Goal: Task Accomplishment & Management: Use online tool/utility

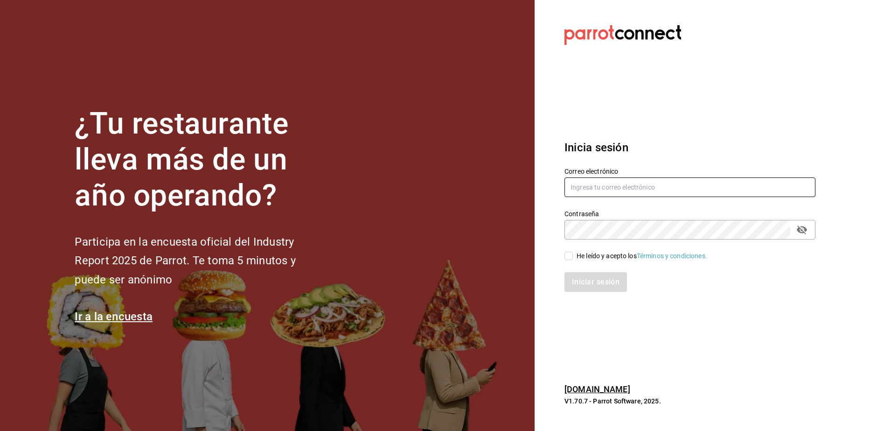
type input "luis.cruz@grupocosteno.com"
click at [570, 257] on input "He leído y acepto los Términos y condiciones." at bounding box center [568, 255] width 8 height 8
checkbox input "true"
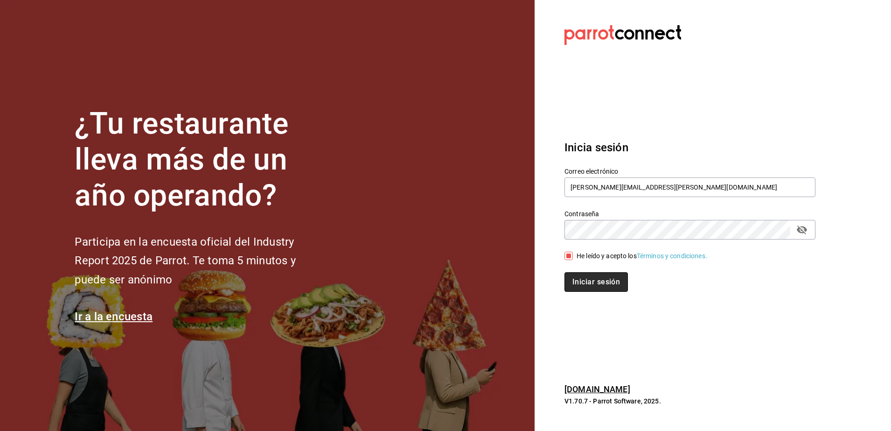
click at [595, 285] on button "Iniciar sesión" at bounding box center [595, 282] width 63 height 20
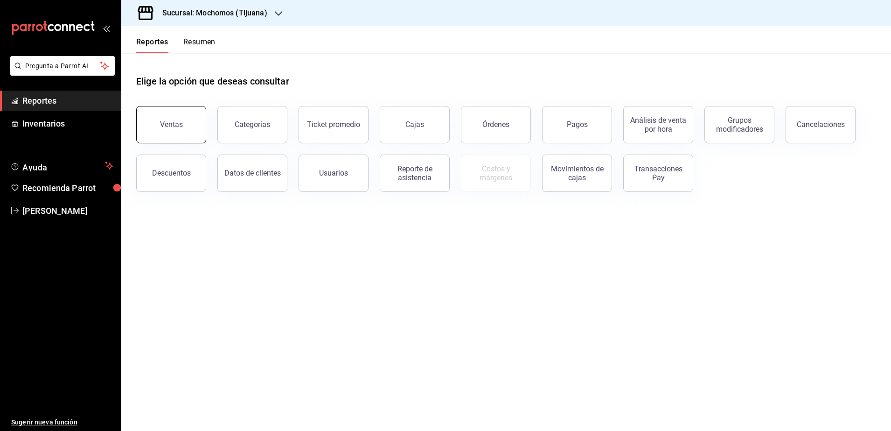
click at [180, 117] on button "Ventas" at bounding box center [171, 124] width 70 height 37
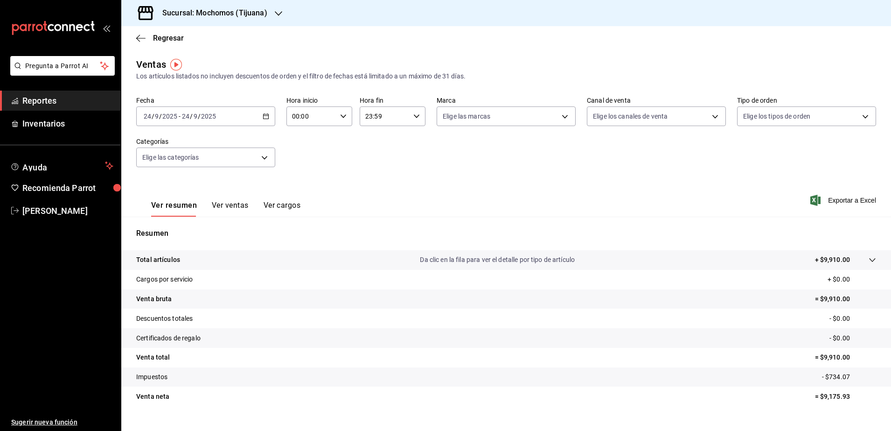
click at [259, 14] on h3 "Sucursal: Mochomos (Tijuana)" at bounding box center [211, 12] width 112 height 11
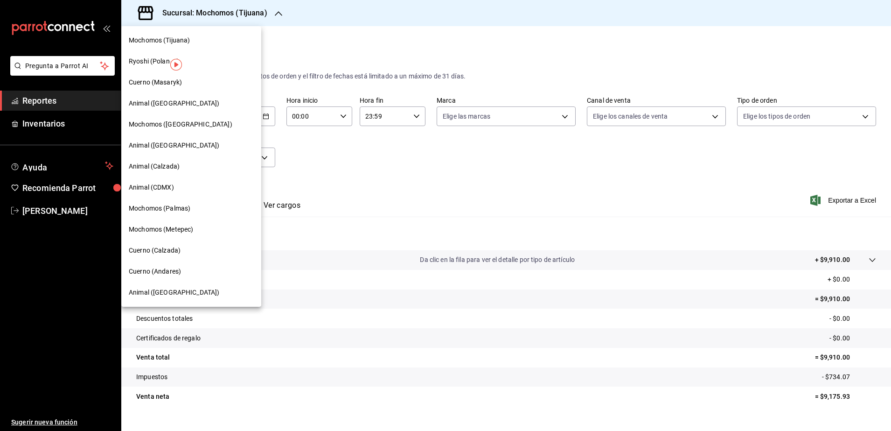
click at [183, 256] on div "Cuerno (Calzada)" at bounding box center [191, 250] width 140 height 21
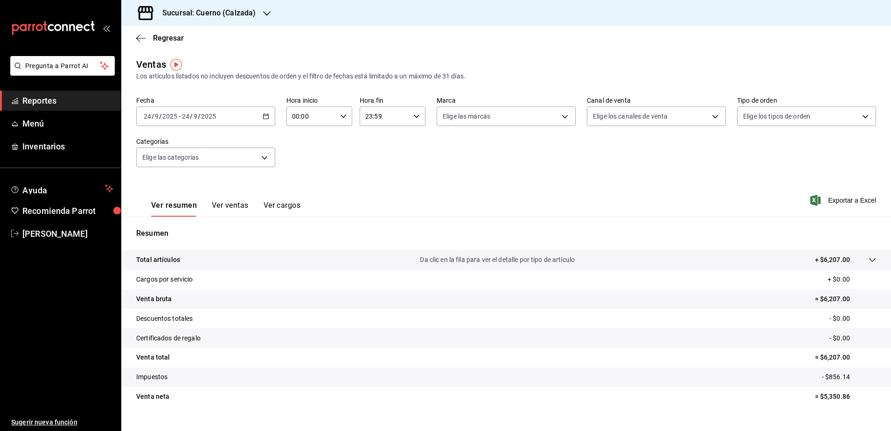
click at [264, 119] on div "[DATE] [DATE] - [DATE] [DATE]" at bounding box center [205, 116] width 139 height 20
click at [195, 230] on span "Rango de fechas" at bounding box center [180, 228] width 72 height 10
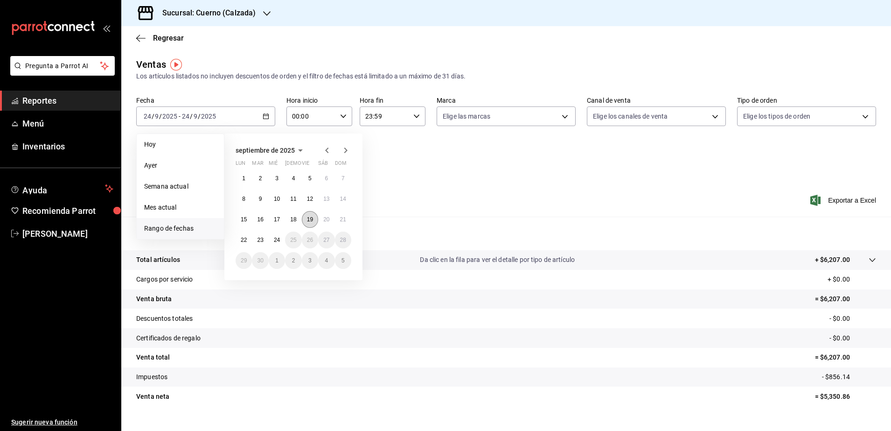
click at [311, 223] on button "19" at bounding box center [310, 219] width 16 height 17
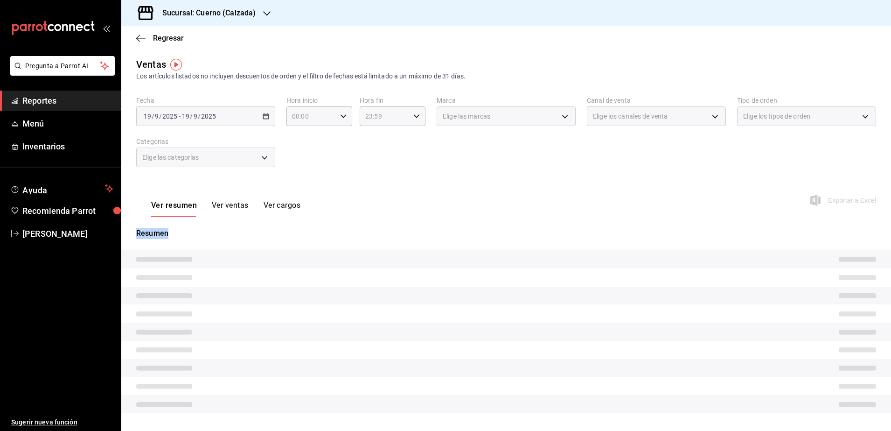
drag, startPoint x: 311, startPoint y: 223, endPoint x: 183, endPoint y: 93, distance: 182.8
click at [183, 93] on div "Ventas Los artículos listados no incluyen descuentos de orden y el filtro de fe…" at bounding box center [506, 248] width 770 height 382
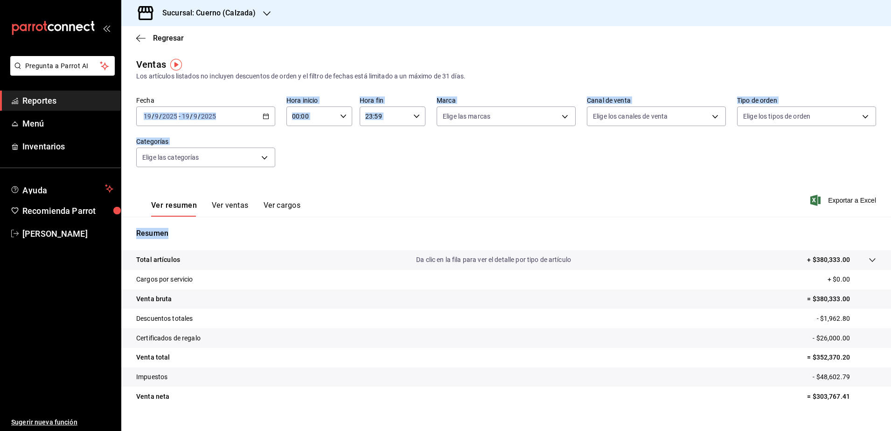
drag, startPoint x: 183, startPoint y: 93, endPoint x: 263, endPoint y: 115, distance: 83.2
click at [263, 115] on icon "button" at bounding box center [266, 116] width 7 height 7
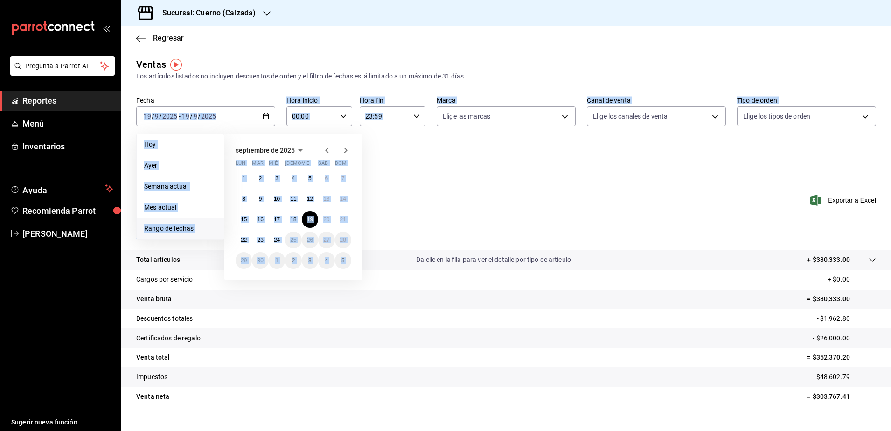
click at [189, 227] on span "Rango de fechas" at bounding box center [180, 228] width 72 height 10
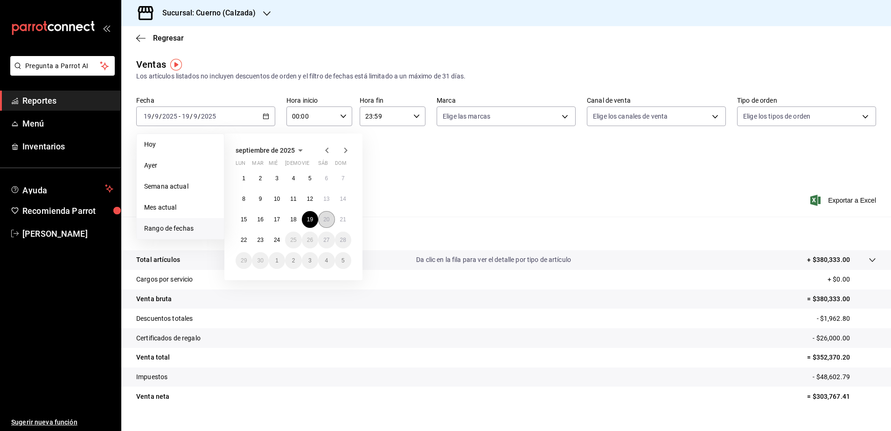
click at [320, 218] on button "20" at bounding box center [326, 219] width 16 height 17
click at [348, 218] on button "21" at bounding box center [343, 219] width 16 height 17
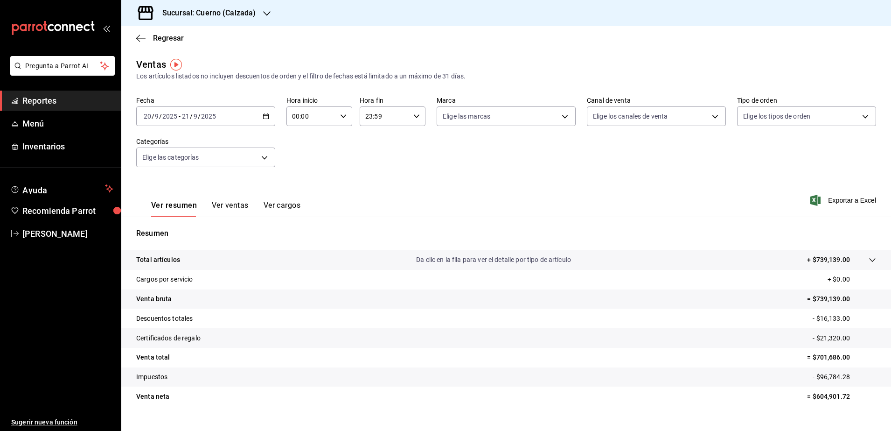
click at [340, 120] on div "00:00 Hora inicio" at bounding box center [319, 116] width 66 height 20
click at [297, 175] on span "05" at bounding box center [301, 177] width 18 height 7
type input "05:00"
click at [414, 117] on div at bounding box center [445, 215] width 891 height 431
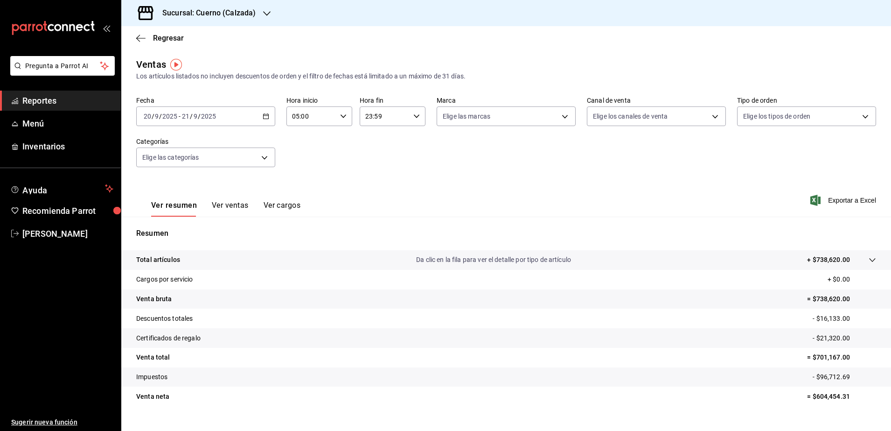
click at [414, 117] on icon "button" at bounding box center [416, 116] width 7 height 7
click at [416, 118] on icon "button" at bounding box center [416, 116] width 7 height 7
click at [375, 150] on span "05" at bounding box center [373, 151] width 18 height 7
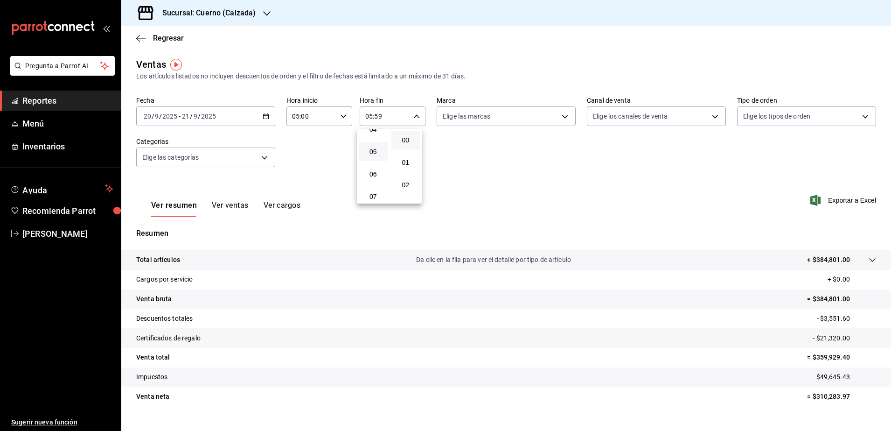
click at [411, 135] on button "00" at bounding box center [405, 140] width 29 height 19
type input "05:00"
click at [555, 117] on div at bounding box center [445, 215] width 891 height 431
click at [557, 116] on body "Pregunta a Parrot AI Reportes Menú Inventarios Ayuda Recomienda Parrot [PERSON_…" at bounding box center [445, 215] width 891 height 431
click at [529, 189] on li "Cuerno - Calzada" at bounding box center [501, 183] width 136 height 21
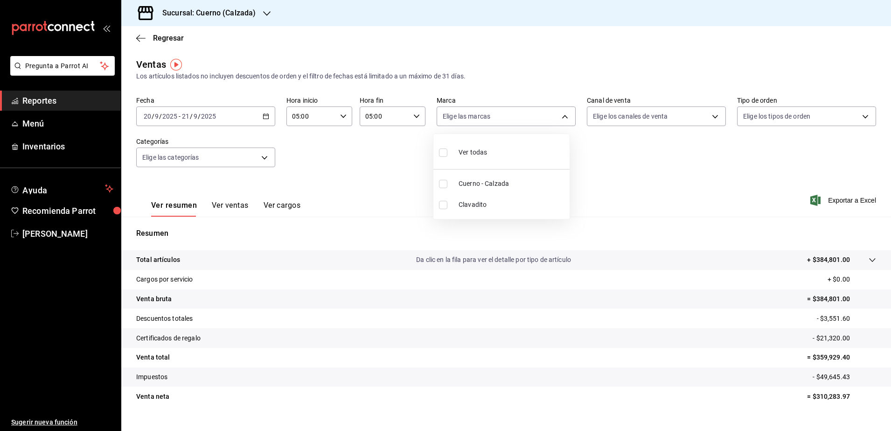
type input "b7ae777b-2dfc-42e0-9650-6cefdf37a424"
checkbox input "true"
click at [835, 199] on div at bounding box center [445, 215] width 891 height 431
click at [841, 202] on span "Exportar a Excel" at bounding box center [844, 200] width 64 height 11
click at [263, 119] on icon "button" at bounding box center [266, 116] width 7 height 7
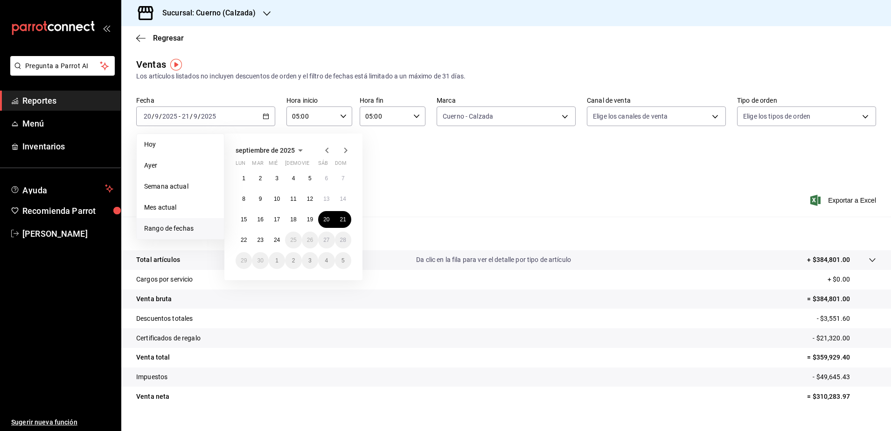
click at [202, 235] on li "Rango de fechas" at bounding box center [180, 228] width 87 height 21
click at [342, 219] on abbr "21" at bounding box center [343, 219] width 6 height 7
click at [244, 241] on abbr "22" at bounding box center [244, 240] width 6 height 7
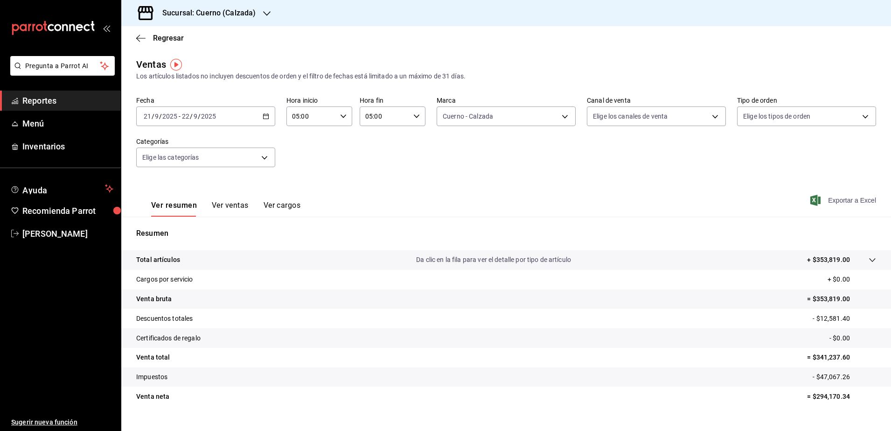
click at [843, 203] on span "Exportar a Excel" at bounding box center [844, 200] width 64 height 11
click at [268, 117] on div "[DATE] [DATE] - [DATE] [DATE]" at bounding box center [205, 116] width 139 height 20
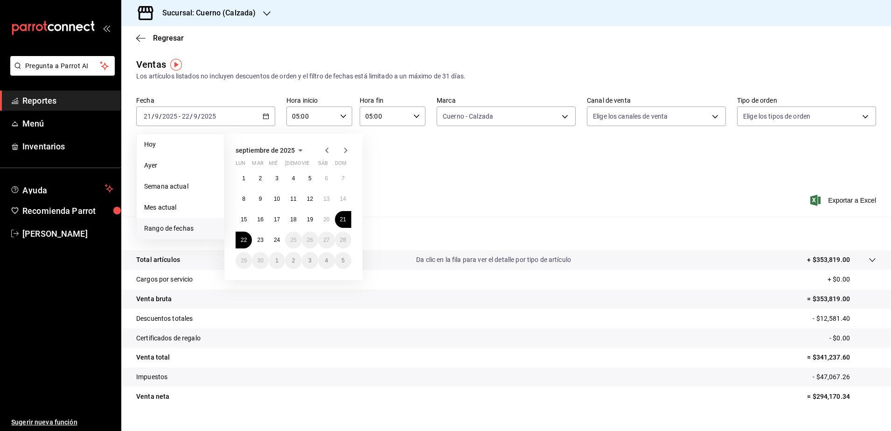
click at [548, 194] on div "Ver resumen Ver ventas Ver cargos Exportar a Excel" at bounding box center [506, 197] width 770 height 38
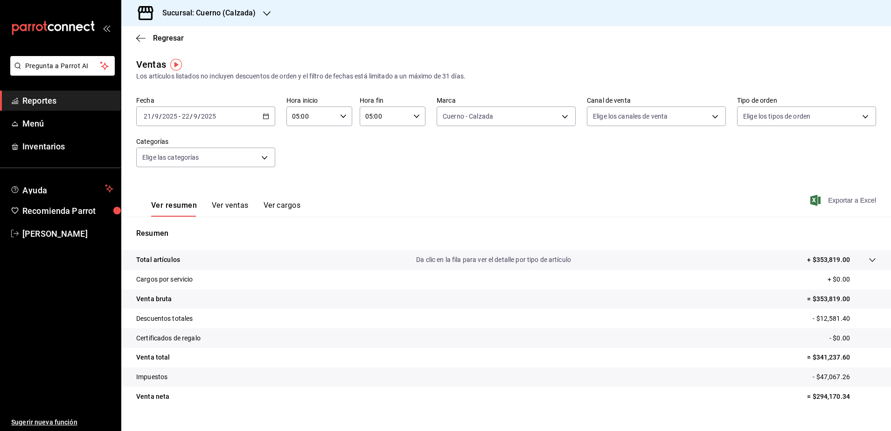
click at [832, 201] on span "Exportar a Excel" at bounding box center [844, 200] width 64 height 11
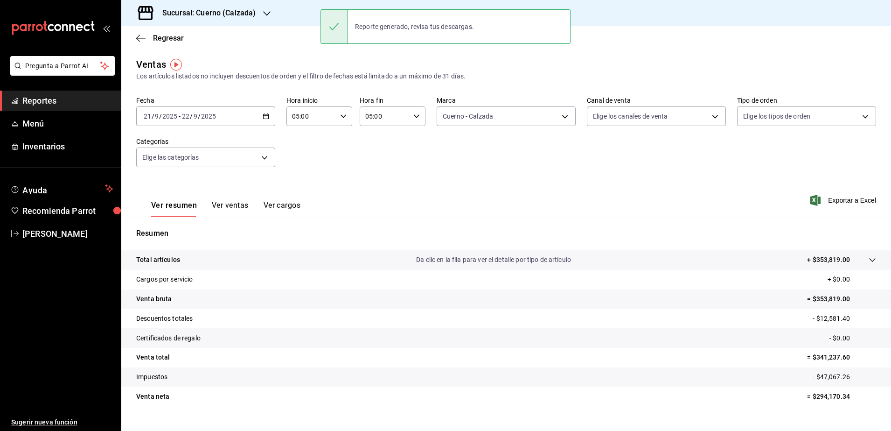
click at [265, 116] on icon "button" at bounding box center [266, 116] width 7 height 7
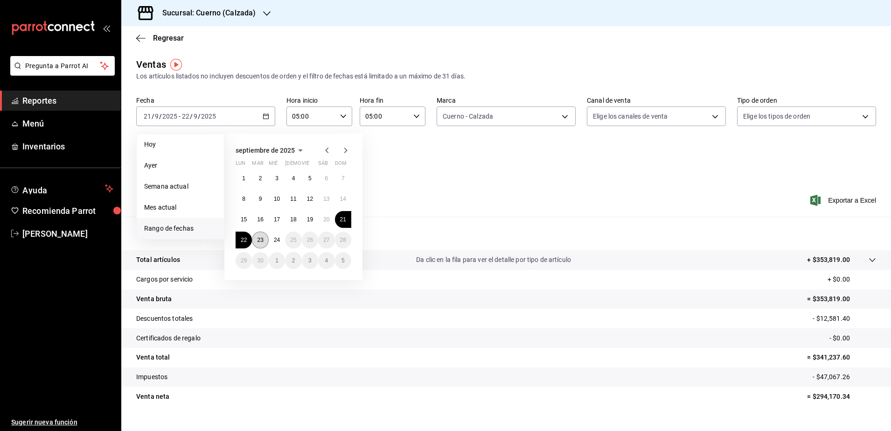
click at [264, 238] on button "23" at bounding box center [260, 239] width 16 height 17
click at [284, 235] on button "24" at bounding box center [277, 239] width 16 height 17
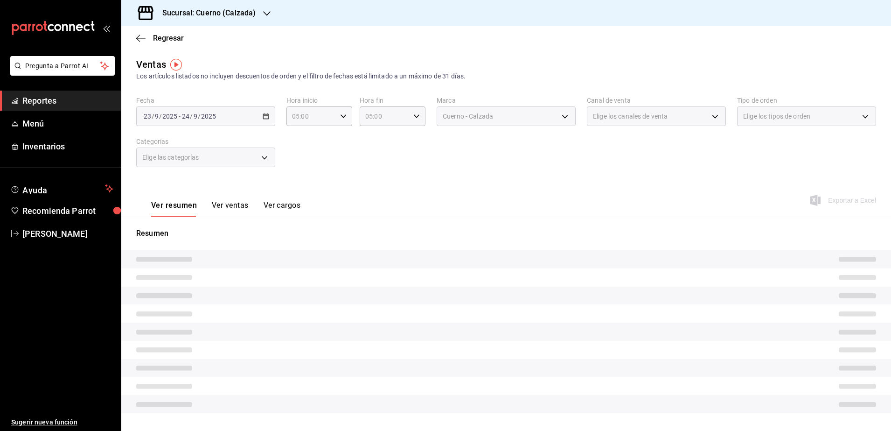
click at [284, 235] on p "Resumen" at bounding box center [506, 233] width 740 height 11
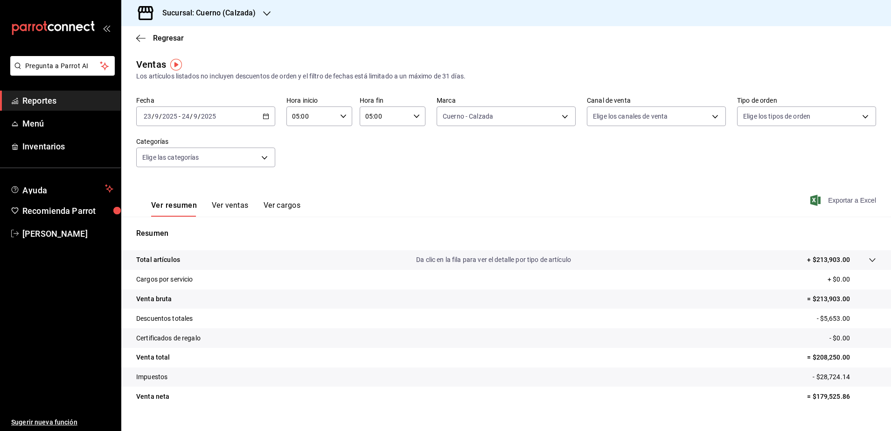
click at [841, 200] on span "Exportar a Excel" at bounding box center [844, 200] width 64 height 11
